Goal: Task Accomplishment & Management: Use online tool/utility

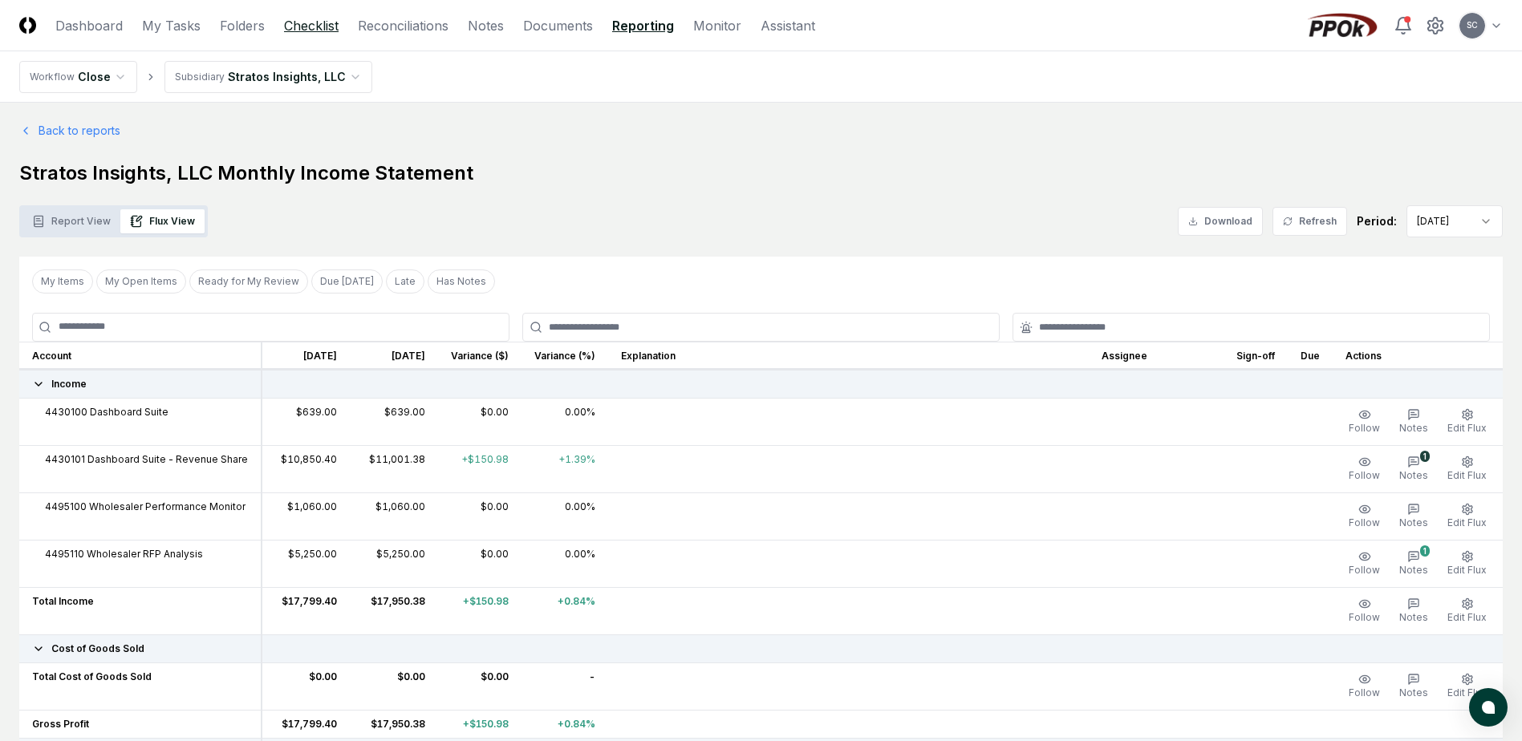
click at [317, 23] on link "Checklist" at bounding box center [311, 25] width 55 height 19
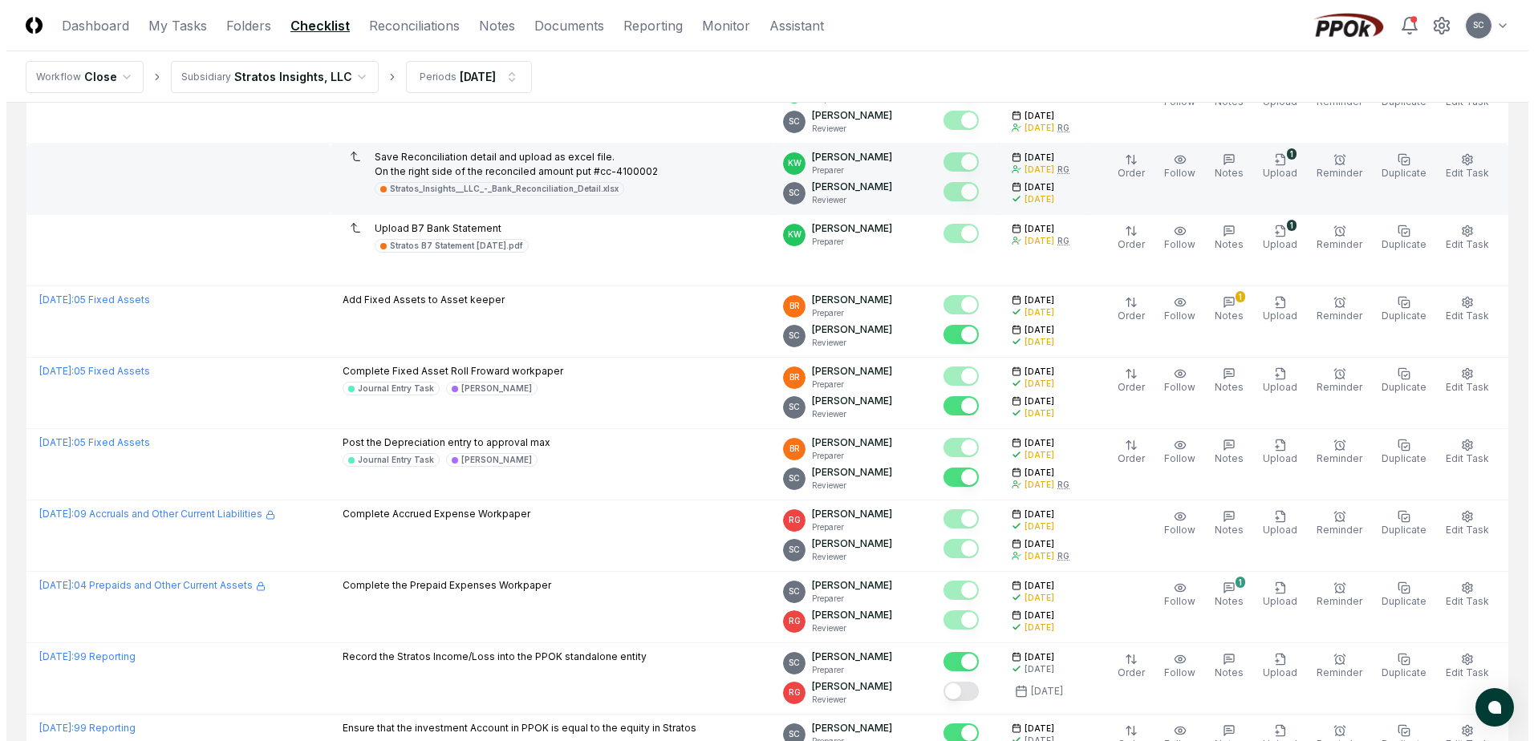
scroll to position [321, 0]
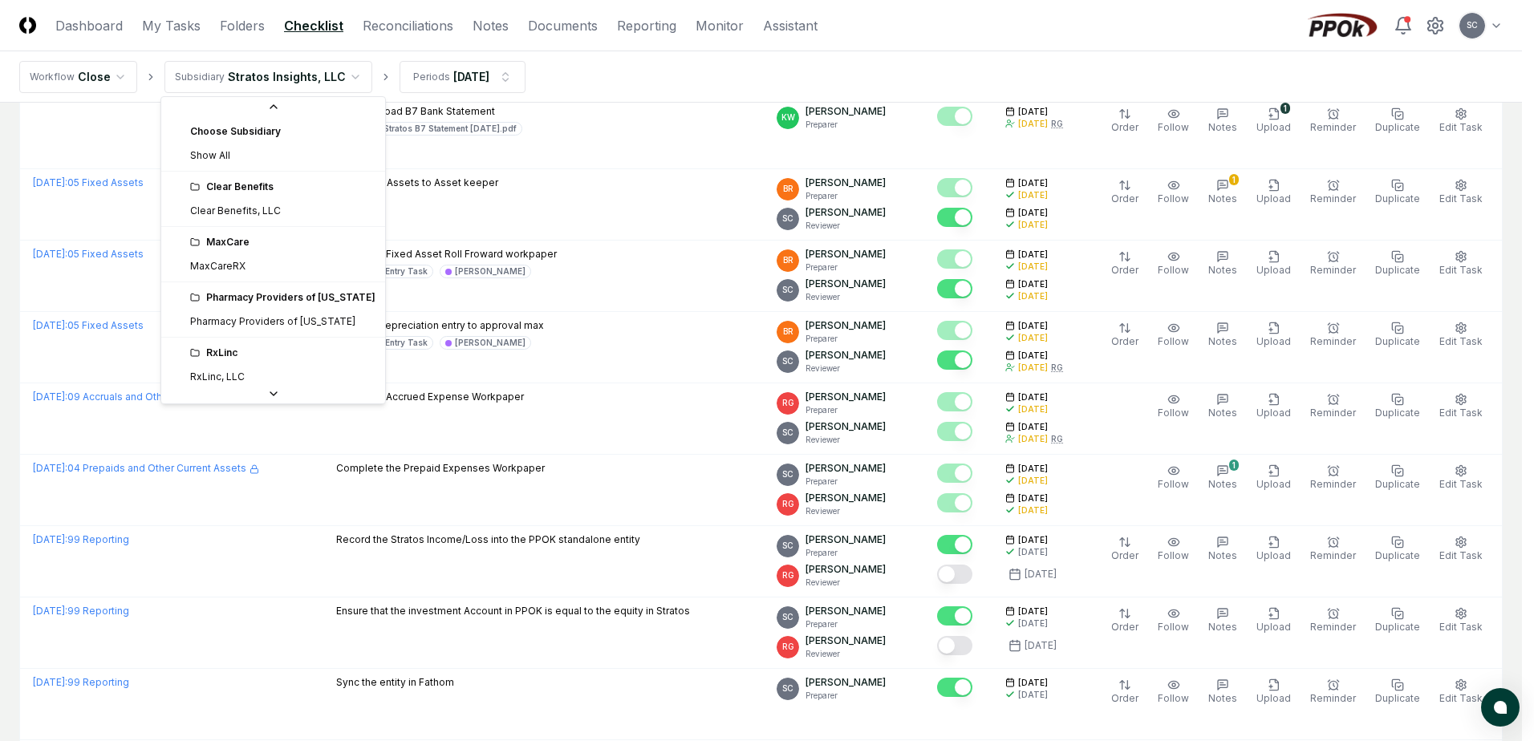
click at [318, 85] on html "CloseCore Dashboard My Tasks Folders Checklist Reconciliations Notes Documents …" at bounding box center [767, 410] width 1534 height 1463
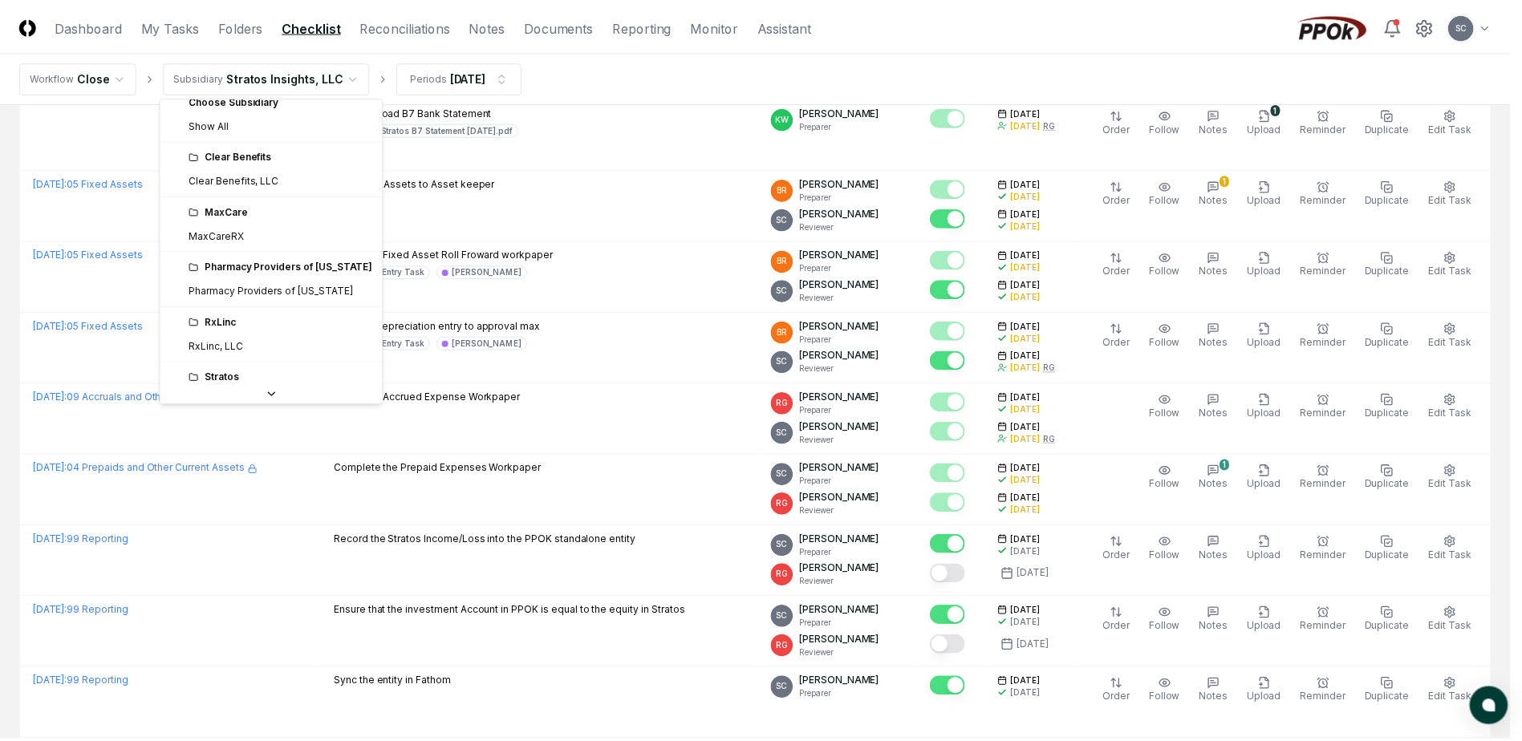
scroll to position [0, 0]
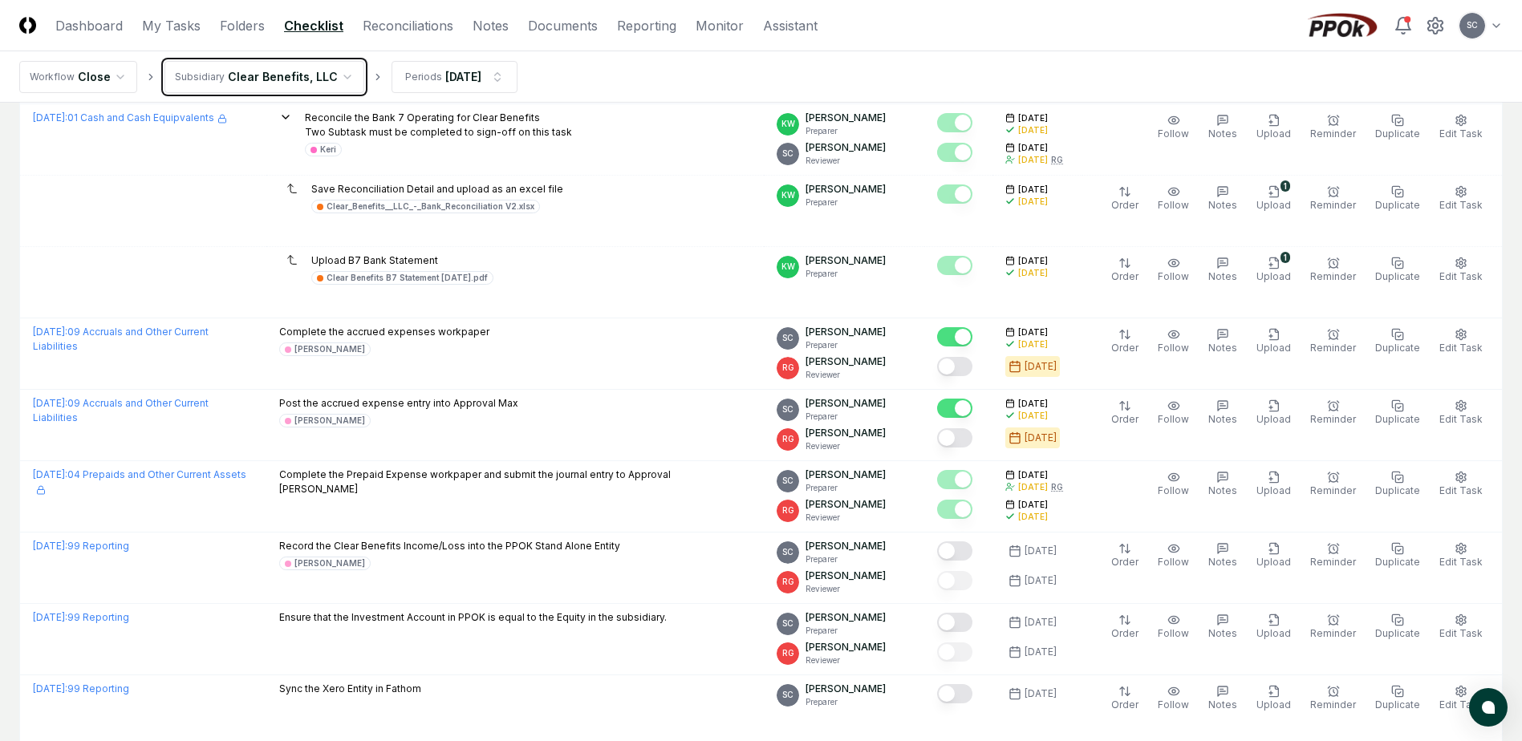
scroll to position [481, 0]
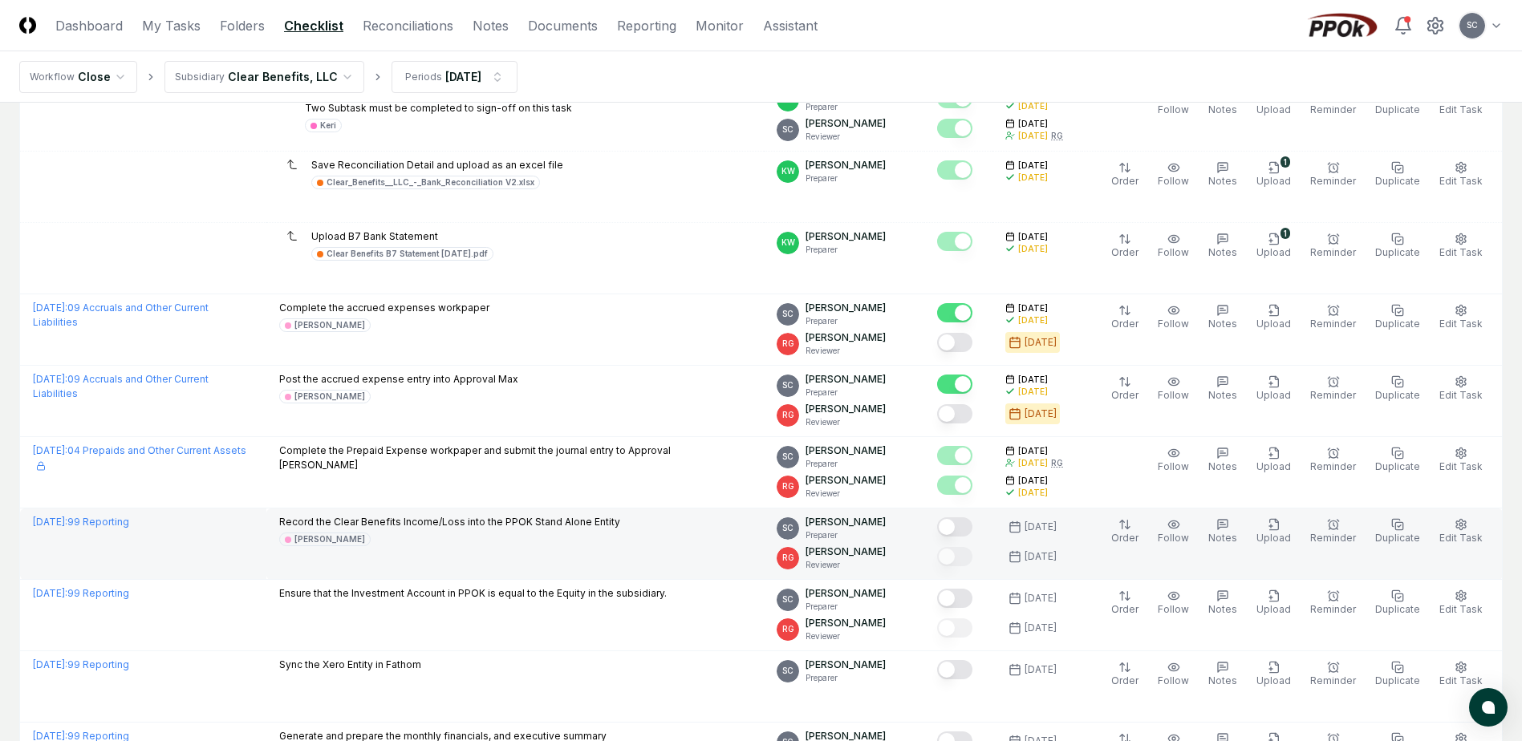
click at [972, 526] on button "Mark complete" at bounding box center [954, 526] width 35 height 19
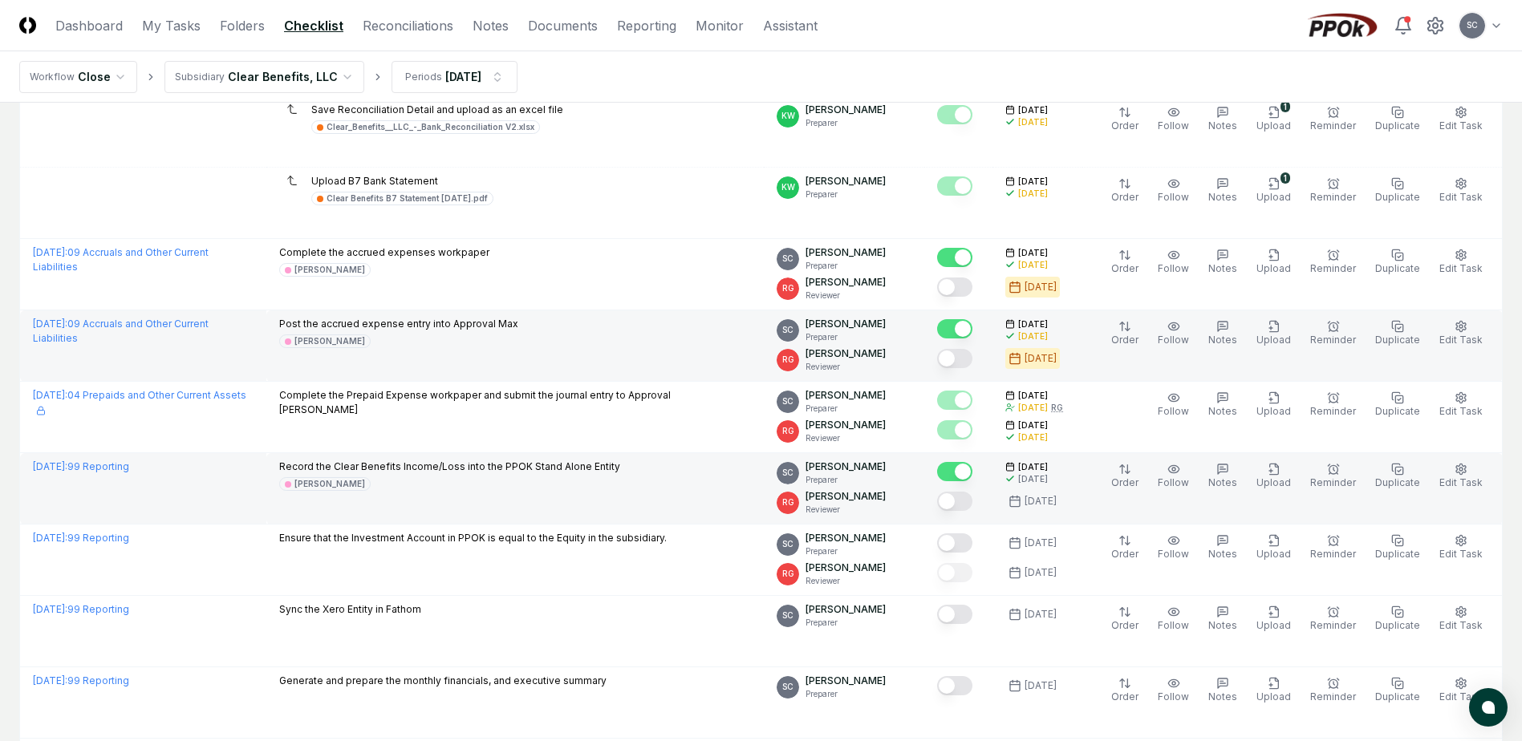
scroll to position [562, 0]
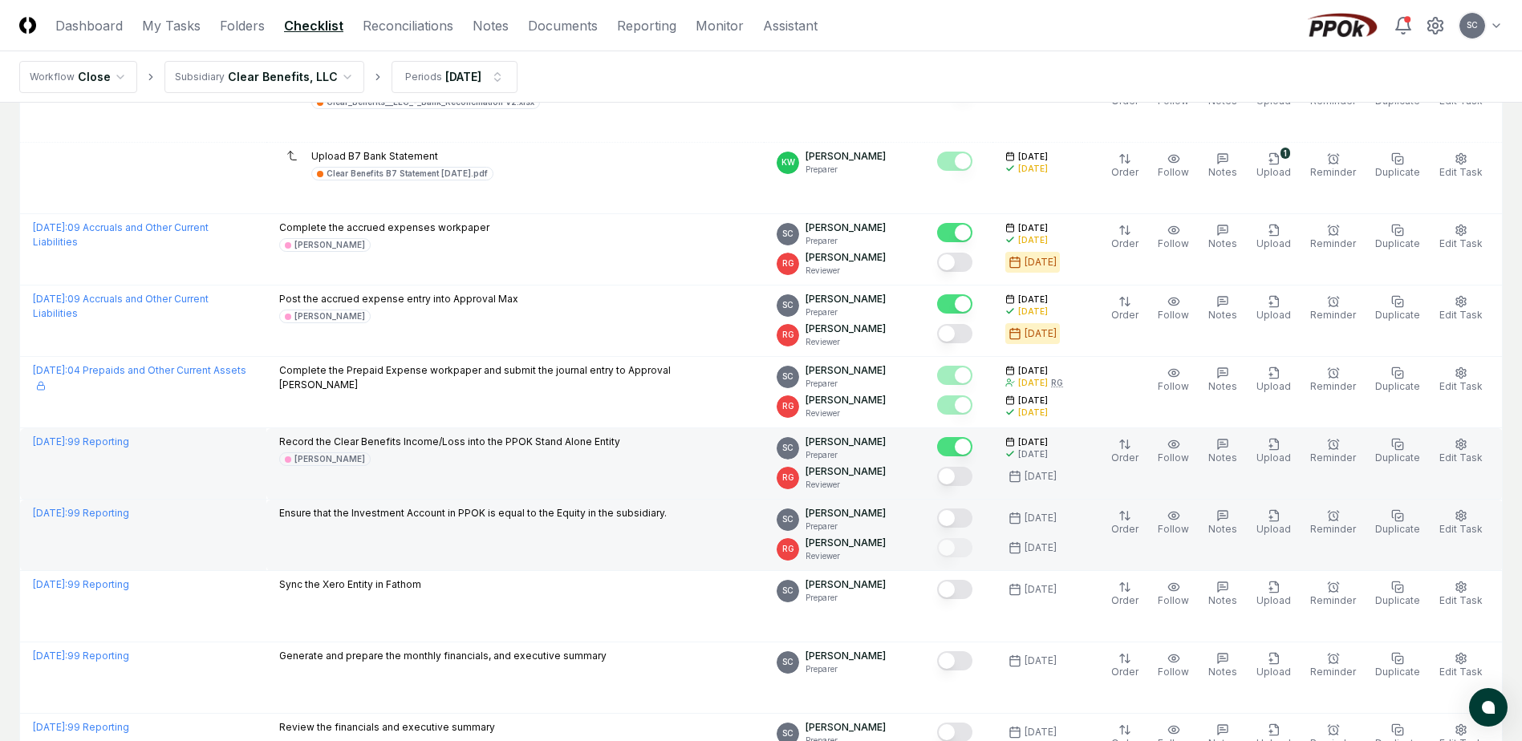
click at [972, 521] on button "Mark complete" at bounding box center [954, 518] width 35 height 19
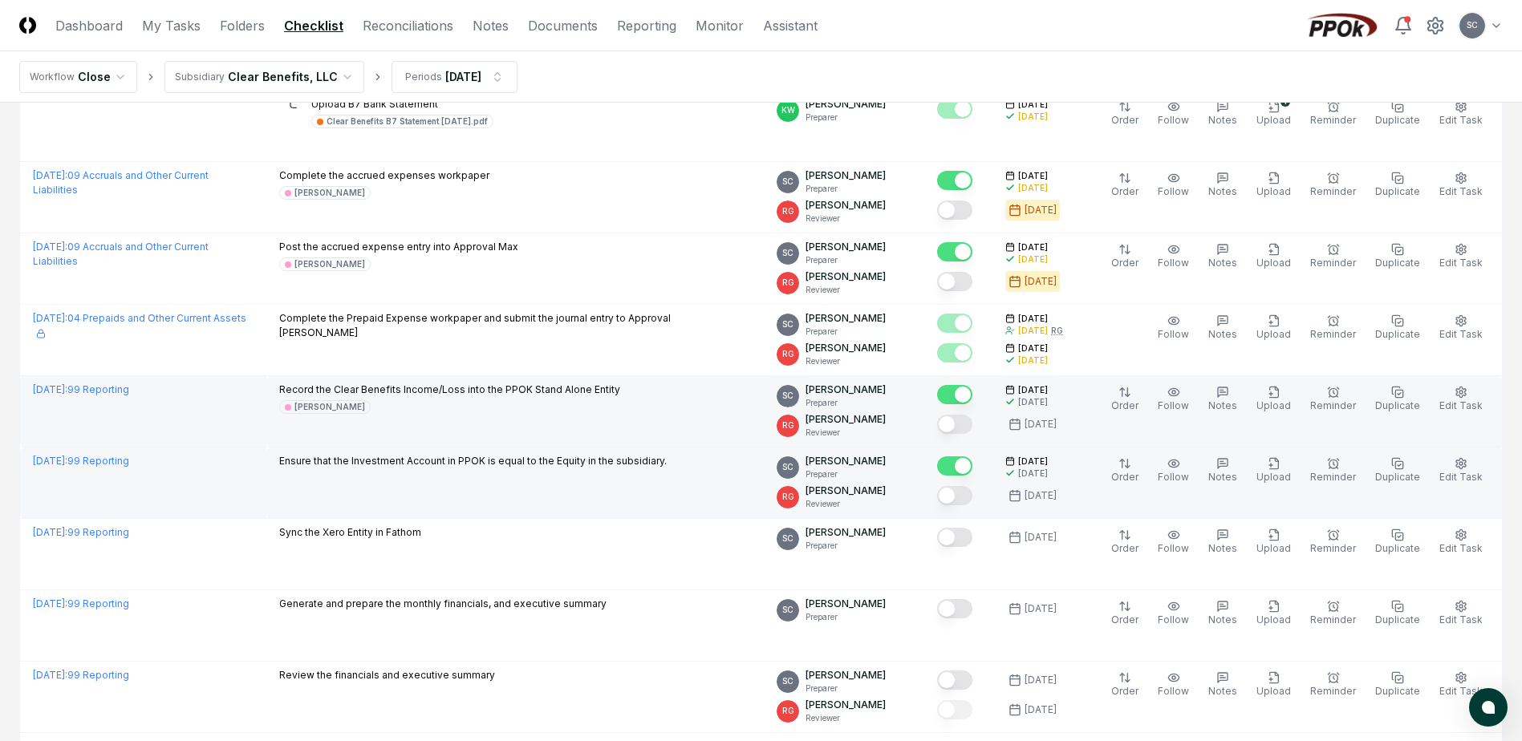
scroll to position [642, 0]
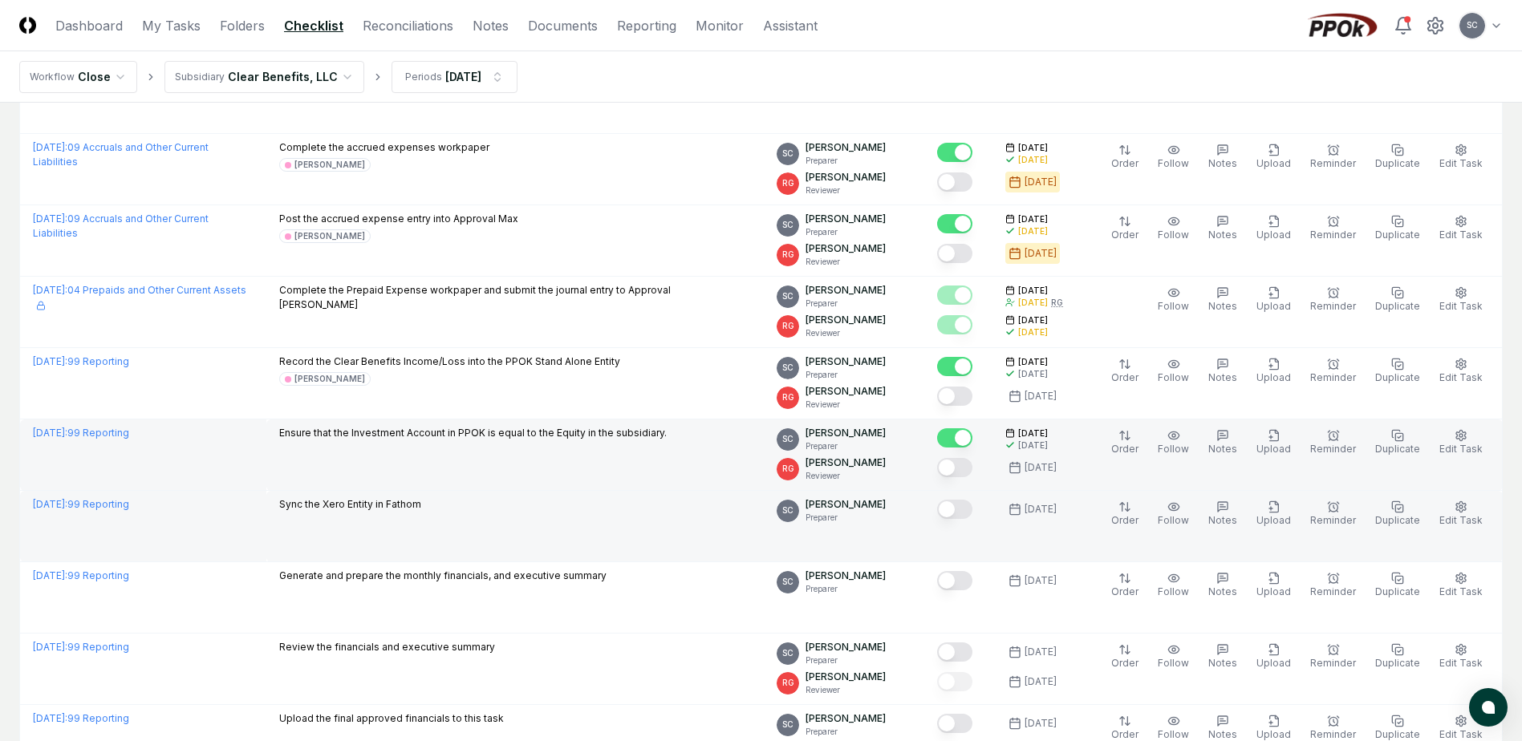
click at [972, 513] on button "Mark complete" at bounding box center [954, 509] width 35 height 19
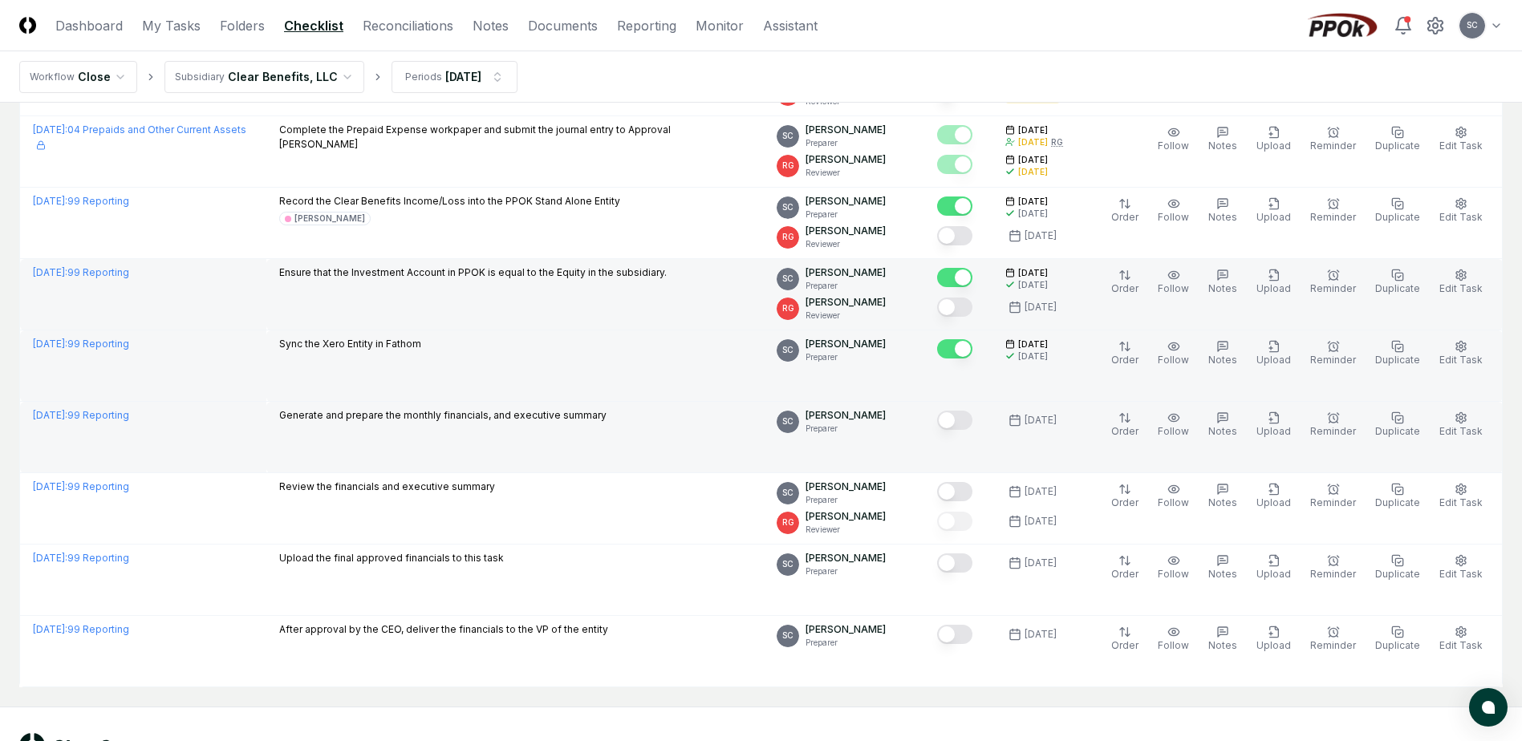
scroll to position [864, 0]
